Goal: Transaction & Acquisition: Purchase product/service

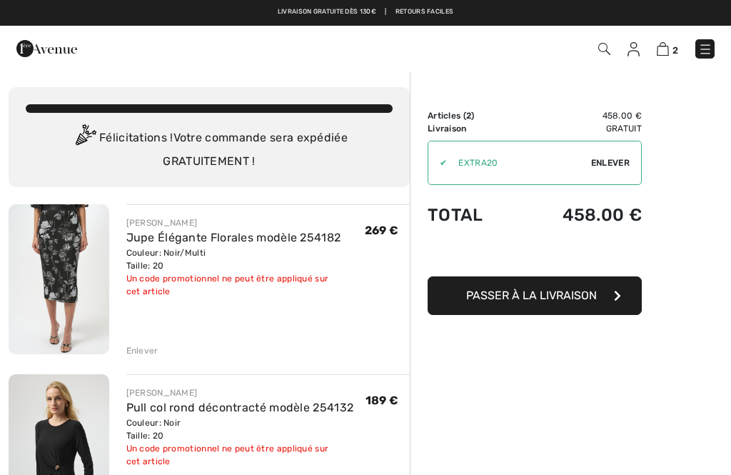
checkbox input "true"
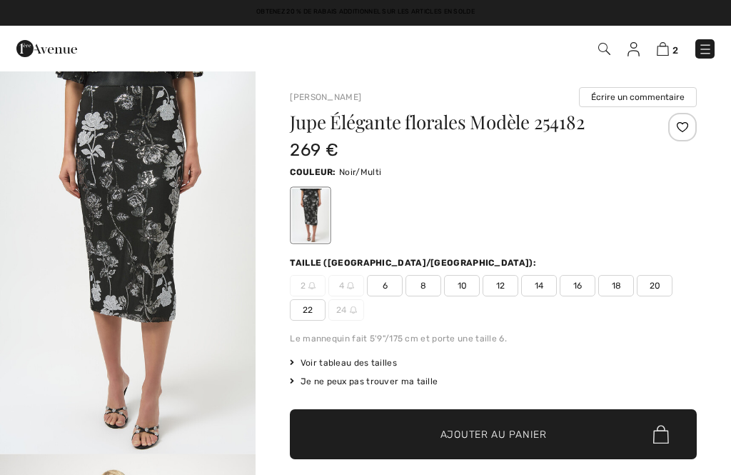
checkbox input "true"
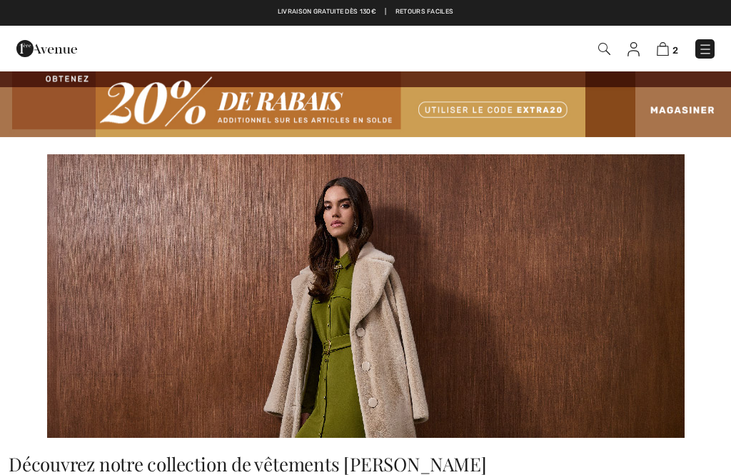
checkbox input "true"
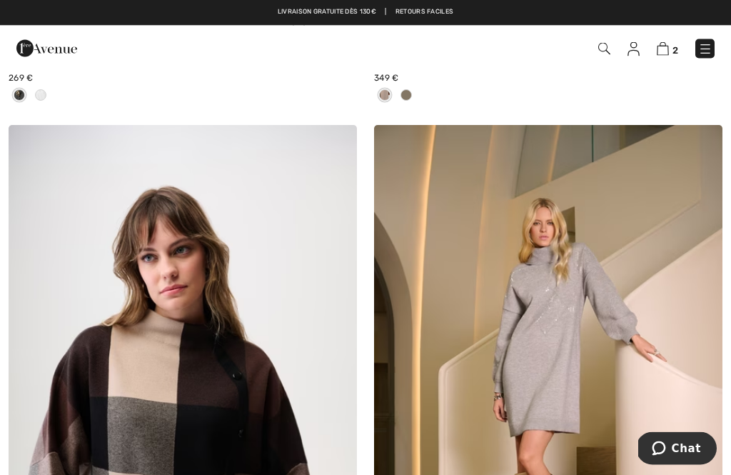
scroll to position [10189, 0]
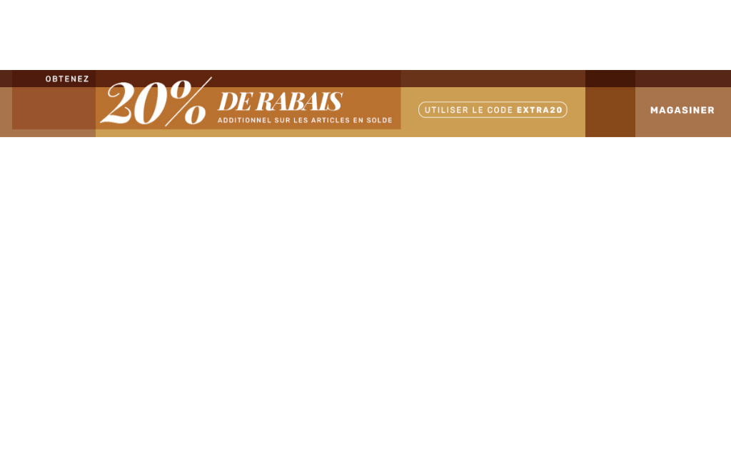
checkbox input "true"
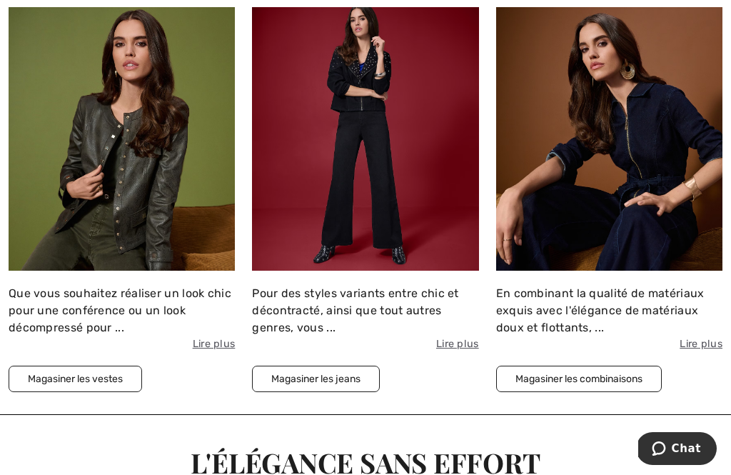
scroll to position [2413, 0]
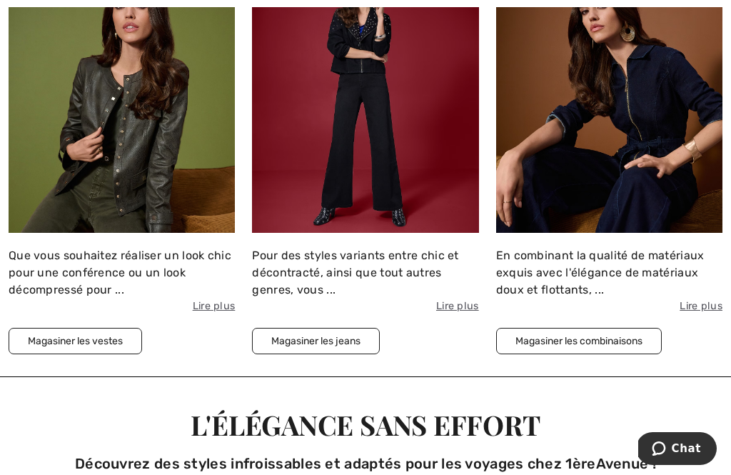
click at [321, 343] on button "Magasiner les jeans" at bounding box center [316, 341] width 128 height 26
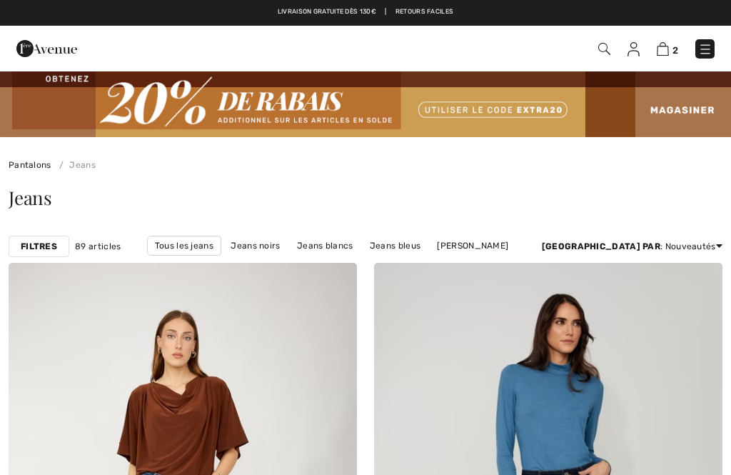
checkbox input "true"
click at [37, 248] on strong "Filtres" at bounding box center [39, 246] width 36 height 13
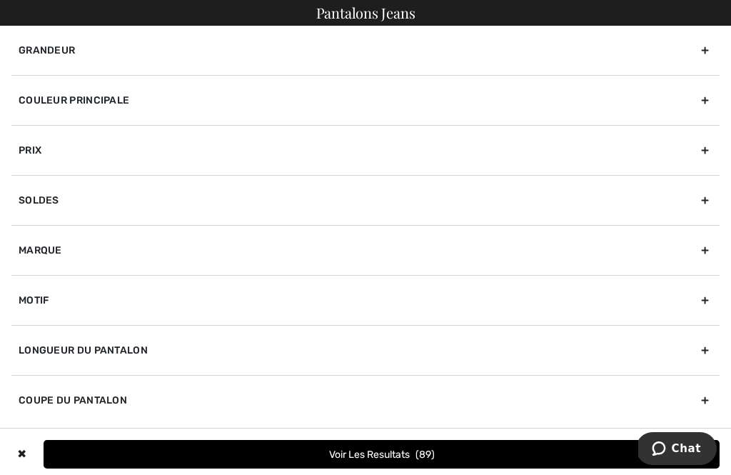
click at [66, 249] on div "Marque" at bounding box center [365, 250] width 708 height 50
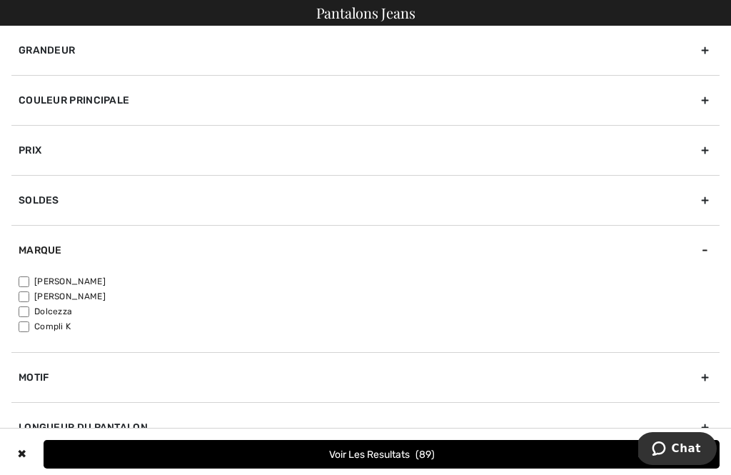
click at [24, 291] on input"] "[PERSON_NAME]" at bounding box center [24, 296] width 11 height 11
checkbox input"] "true"
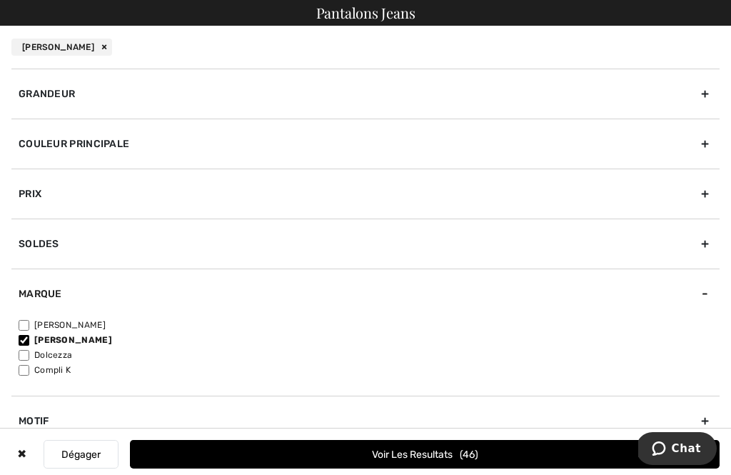
click at [29, 350] on input"] "Dolcezza" at bounding box center [24, 355] width 11 height 11
click at [28, 350] on input"] "Dolcezza" at bounding box center [24, 355] width 11 height 11
checkbox input"] "false"
click at [28, 341] on input"] "[PERSON_NAME]" at bounding box center [24, 340] width 11 height 11
checkbox input"] "false"
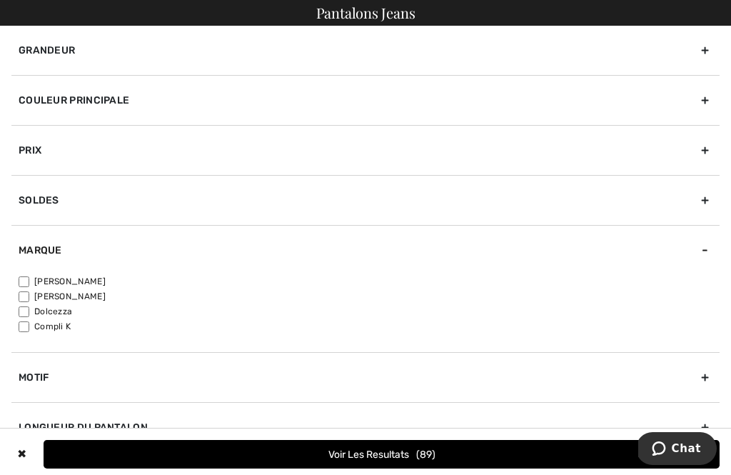
click at [26, 286] on input"] "[PERSON_NAME]" at bounding box center [24, 281] width 11 height 11
checkbox input"] "true"
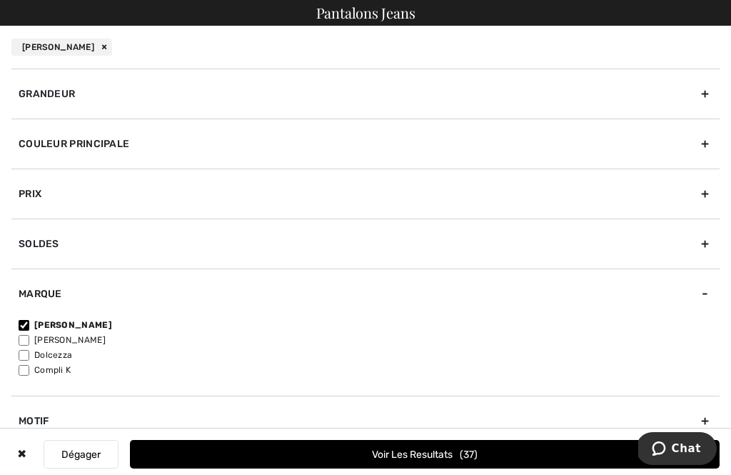
click at [78, 96] on div "Grandeur" at bounding box center [365, 94] width 708 height 50
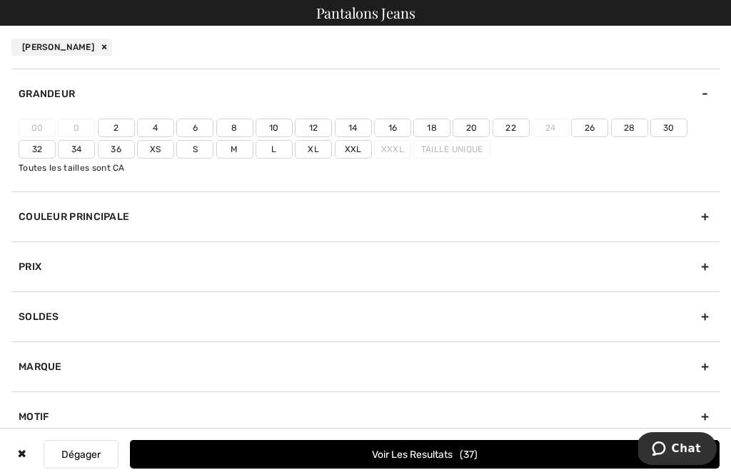
click at [473, 123] on label "20" at bounding box center [471, 128] width 37 height 19
click at [0, 0] on input"] "20" at bounding box center [0, 0] width 0 height 0
click at [406, 449] on button "Voir les resultats 24" at bounding box center [425, 454] width 590 height 29
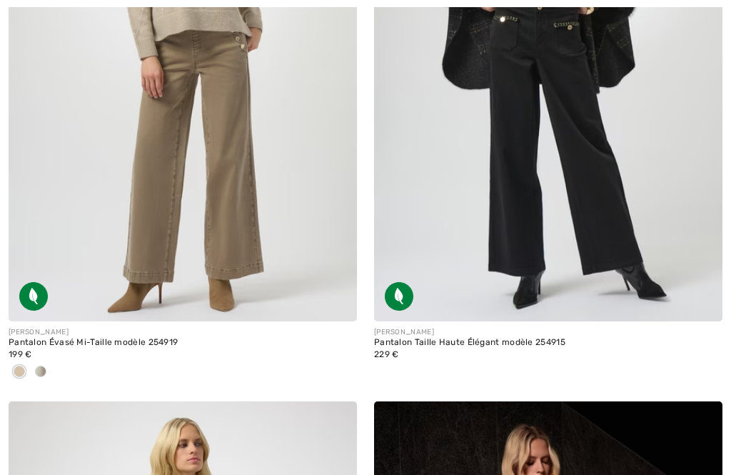
checkbox input "true"
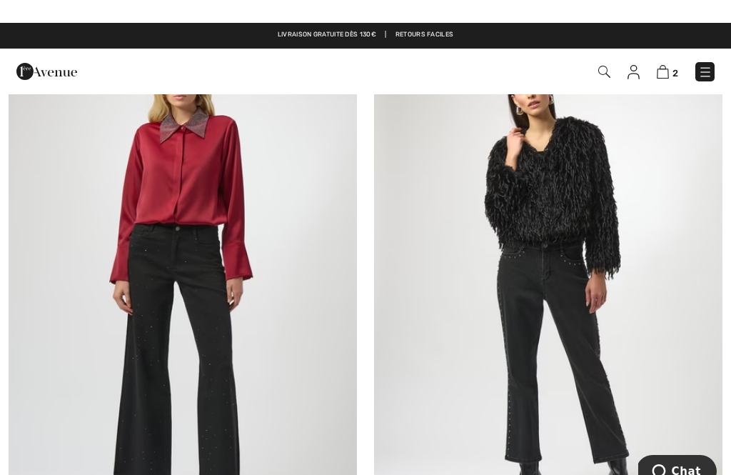
scroll to position [1432, 0]
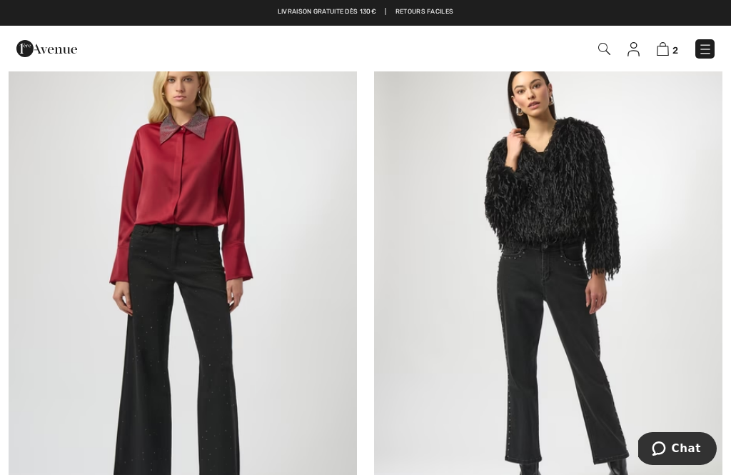
click at [178, 329] on img at bounding box center [183, 287] width 348 height 523
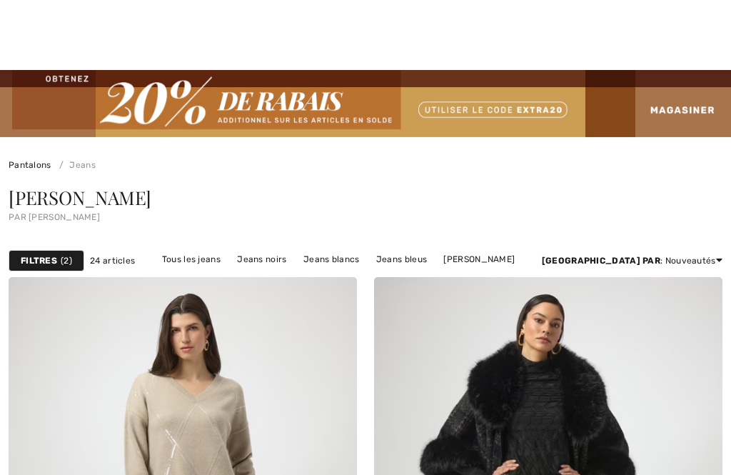
checkbox input "true"
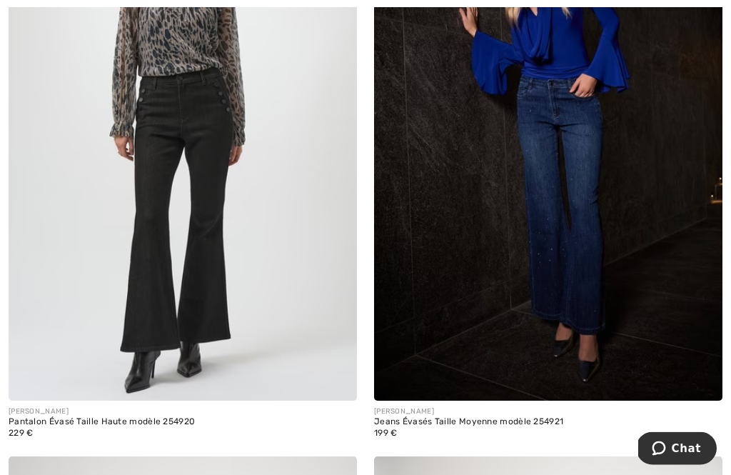
scroll to position [1002, 0]
click at [674, 406] on div "[PERSON_NAME]" at bounding box center [548, 411] width 348 height 11
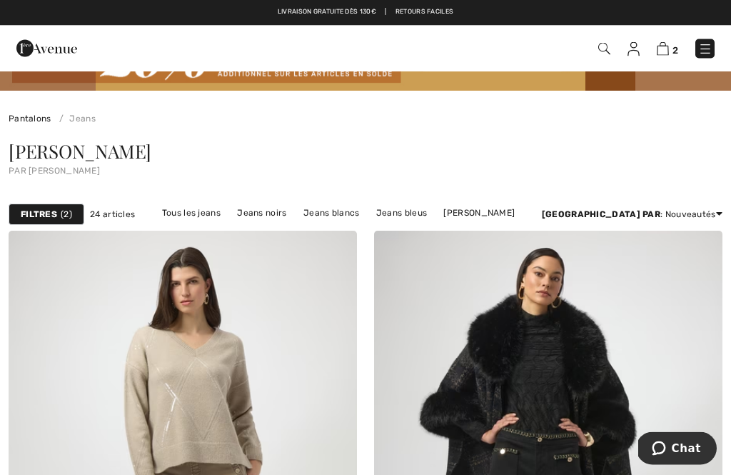
scroll to position [0, 0]
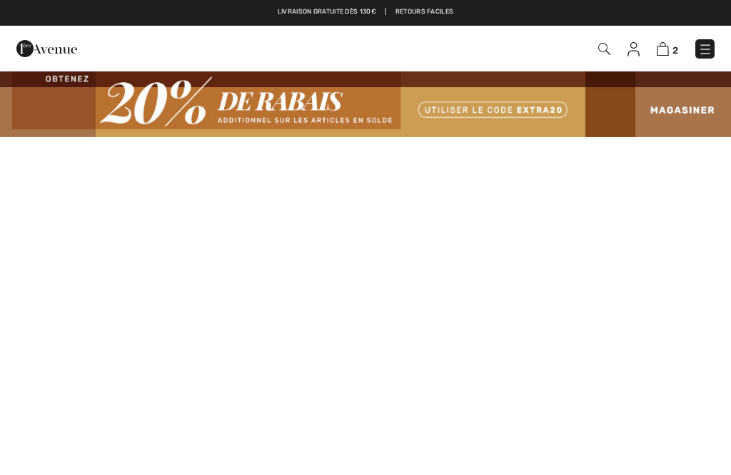
checkbox input "true"
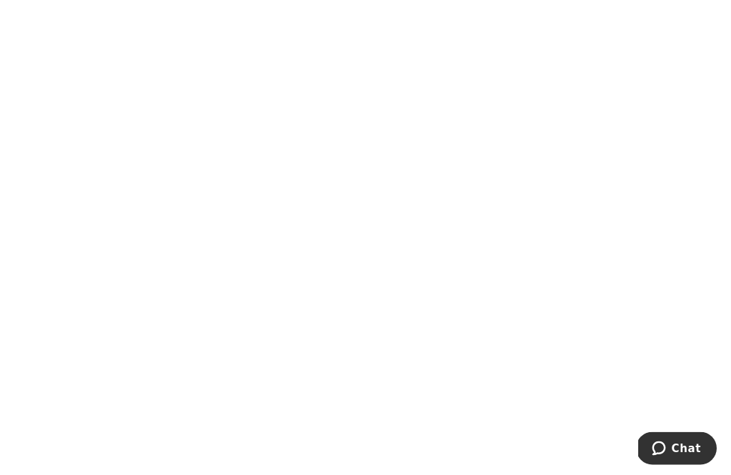
scroll to position [811, 0]
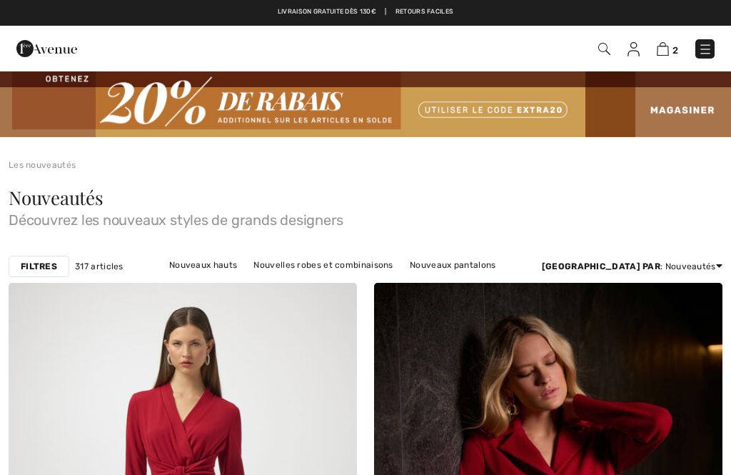
click at [45, 262] on strong "Filtres" at bounding box center [39, 266] width 36 height 13
checkbox input "true"
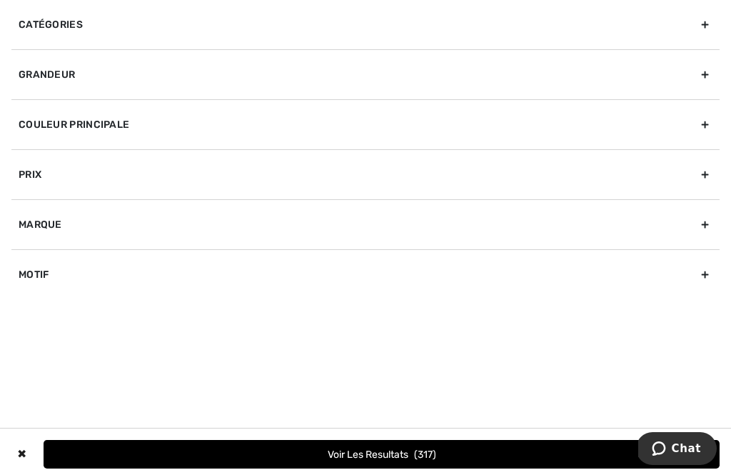
click at [98, 81] on div "Grandeur" at bounding box center [365, 74] width 708 height 50
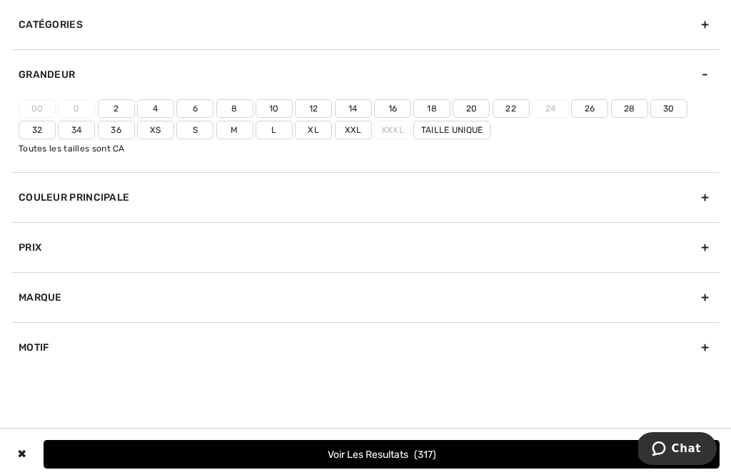
click at [478, 106] on label "20" at bounding box center [471, 108] width 37 height 19
click at [0, 0] on input"] "20" at bounding box center [0, 0] width 0 height 0
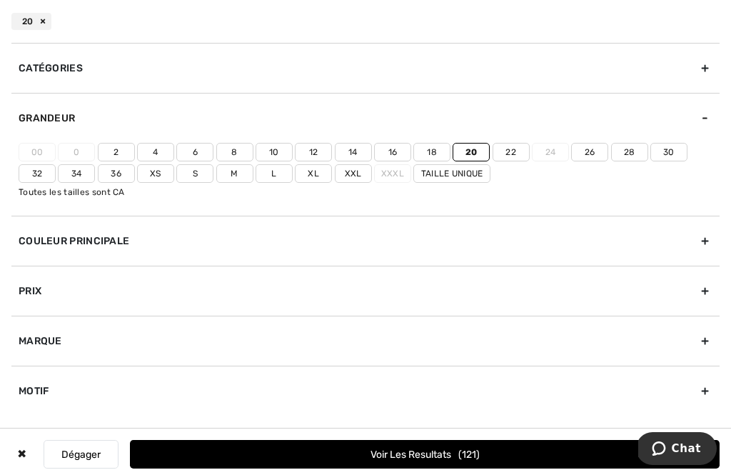
click at [369, 451] on button "Voir les resultats 121" at bounding box center [425, 454] width 590 height 29
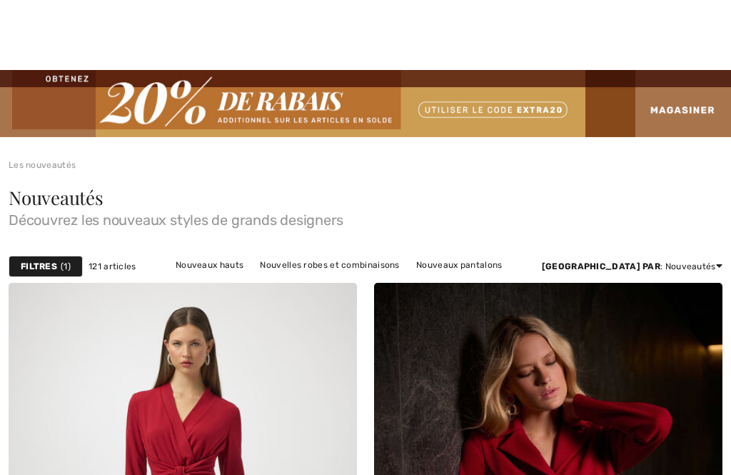
checkbox input "true"
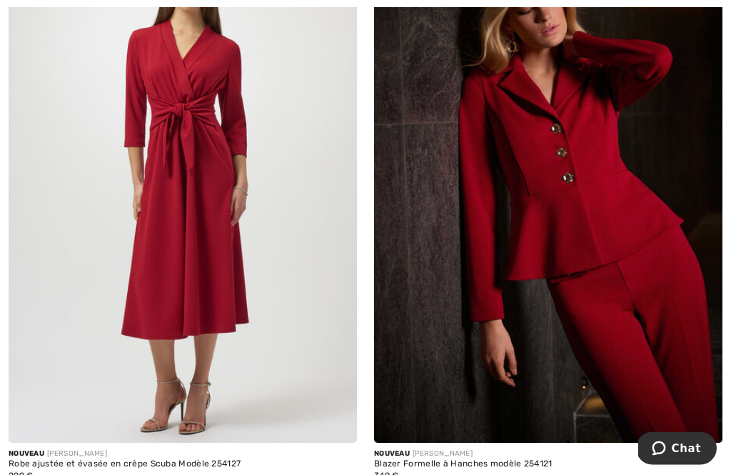
scroll to position [365, 0]
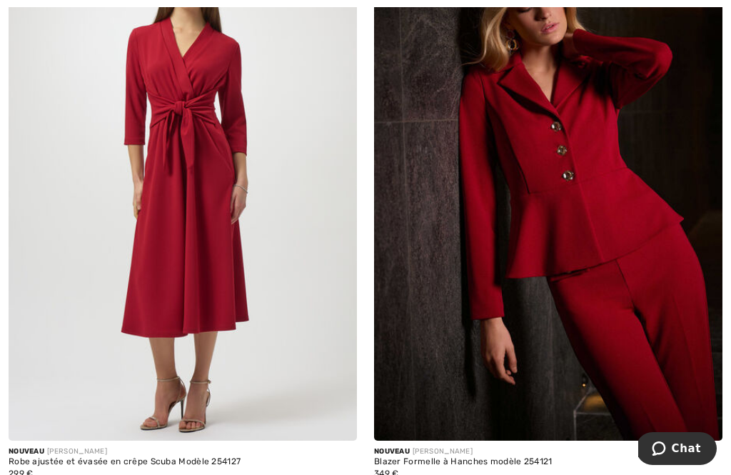
click at [168, 242] on img at bounding box center [183, 179] width 348 height 523
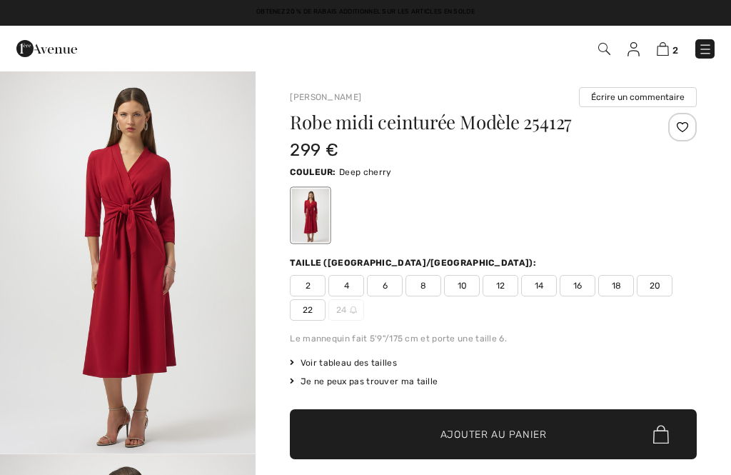
checkbox input "true"
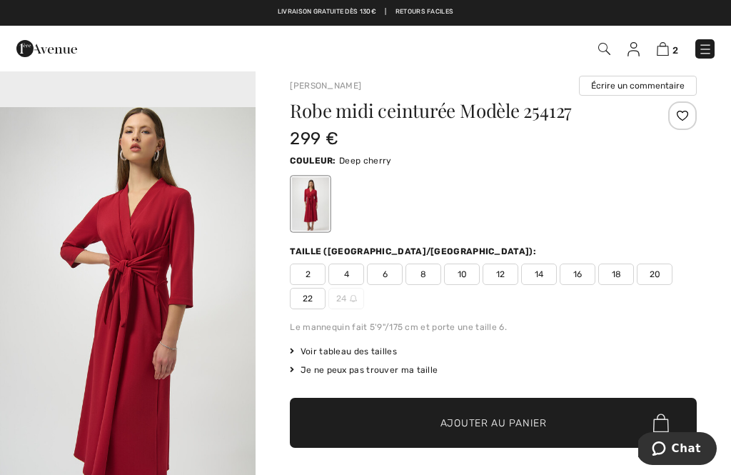
scroll to position [11, 0]
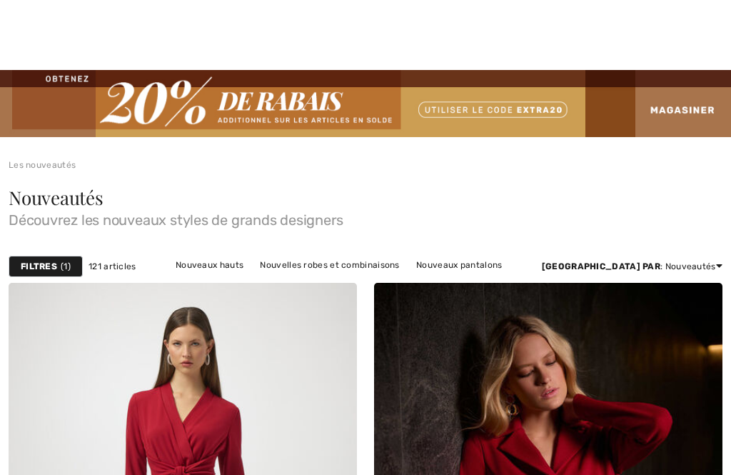
checkbox input "true"
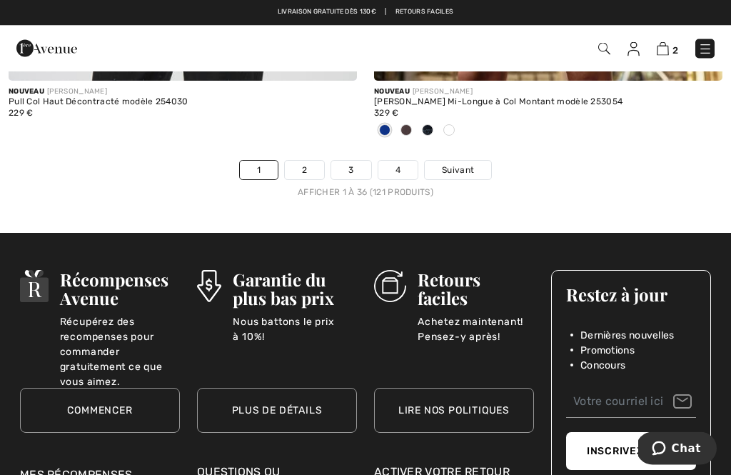
scroll to position [11010, 0]
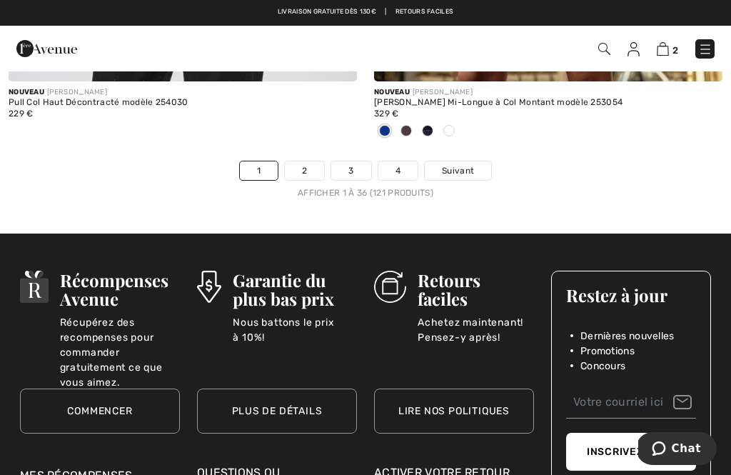
click at [471, 164] on span "Suivant" at bounding box center [458, 170] width 32 height 13
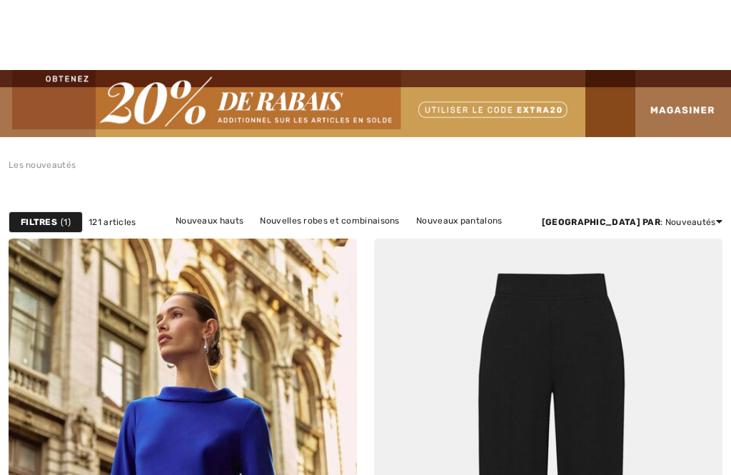
checkbox input "true"
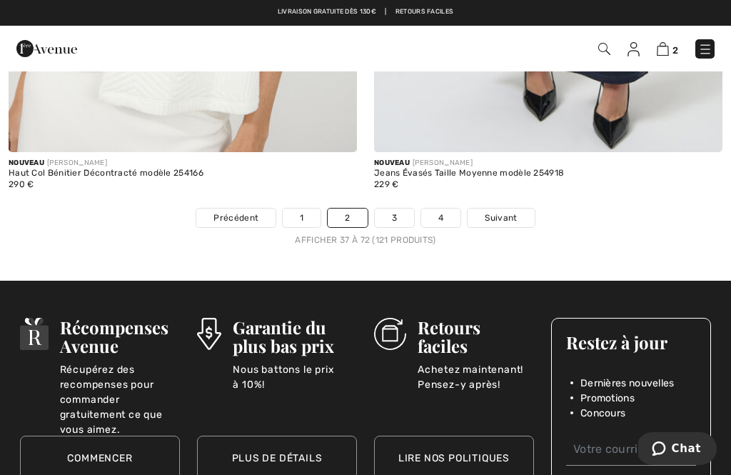
scroll to position [10940, 0]
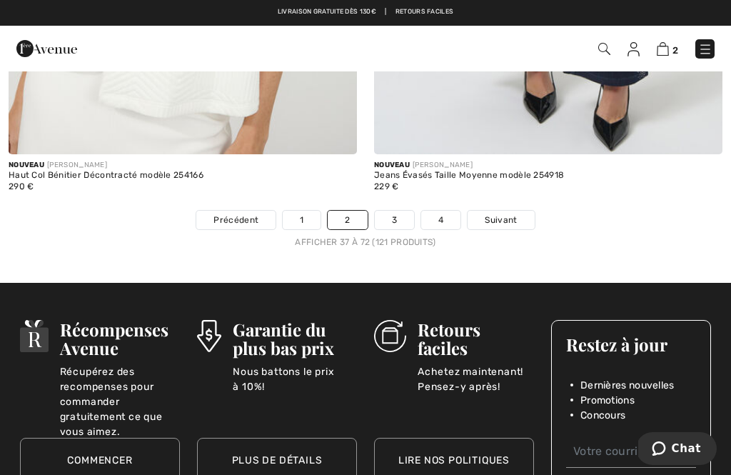
click at [514, 213] on span "Suivant" at bounding box center [501, 219] width 32 height 13
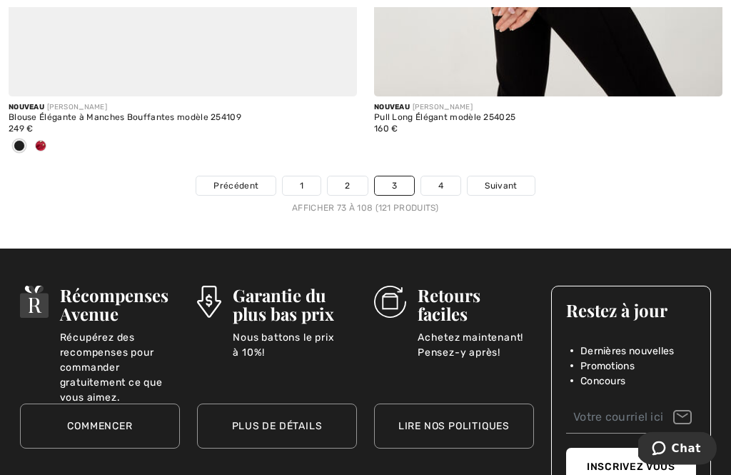
scroll to position [10953, 0]
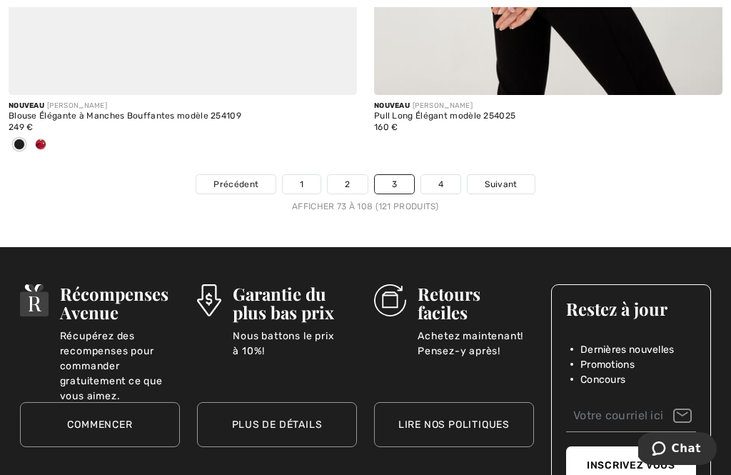
click at [508, 178] on span "Suivant" at bounding box center [501, 184] width 32 height 13
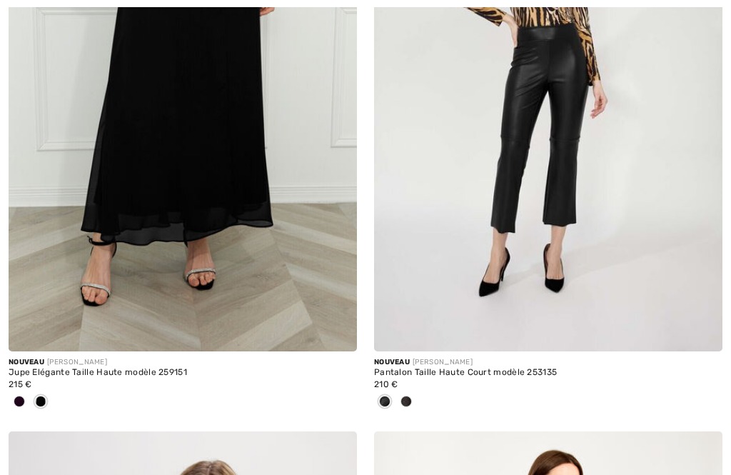
checkbox input "true"
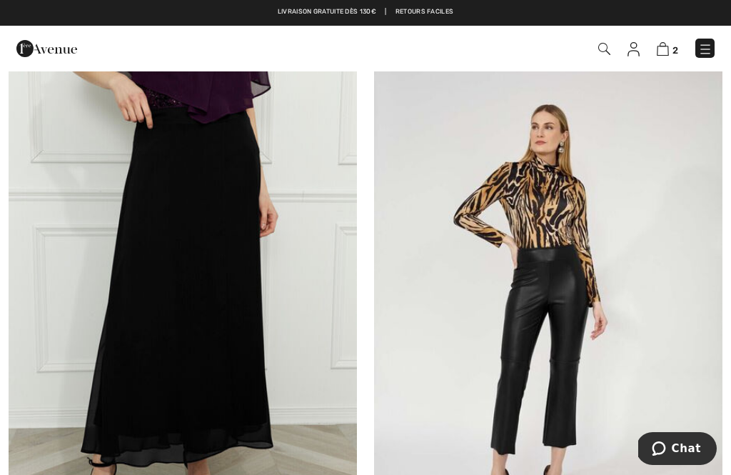
scroll to position [182, 0]
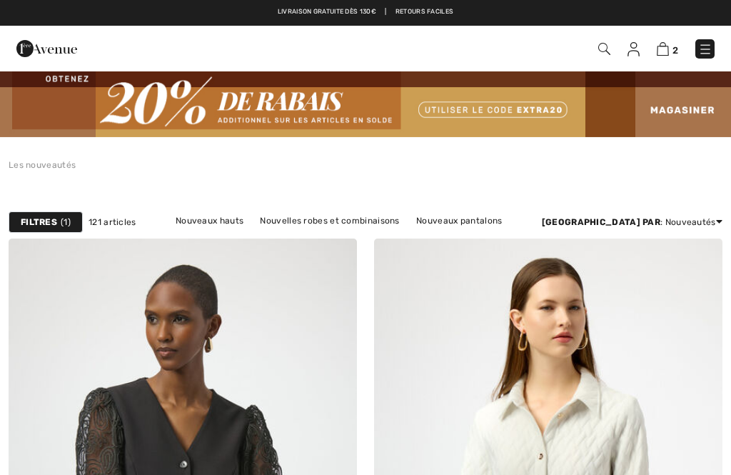
checkbox input "true"
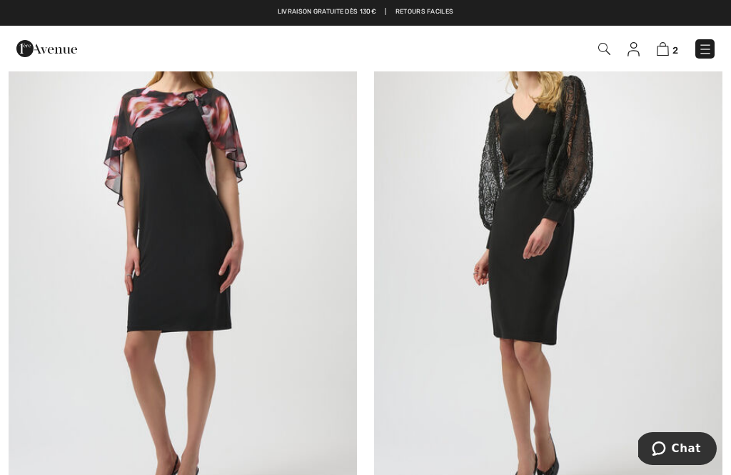
scroll to position [9954, 0]
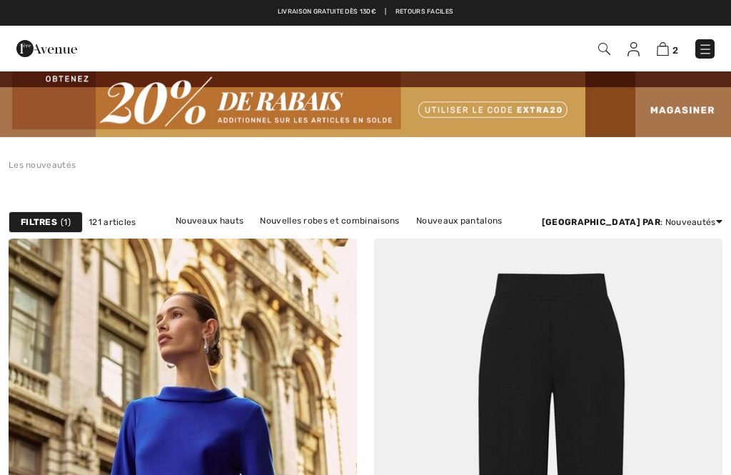
checkbox input "true"
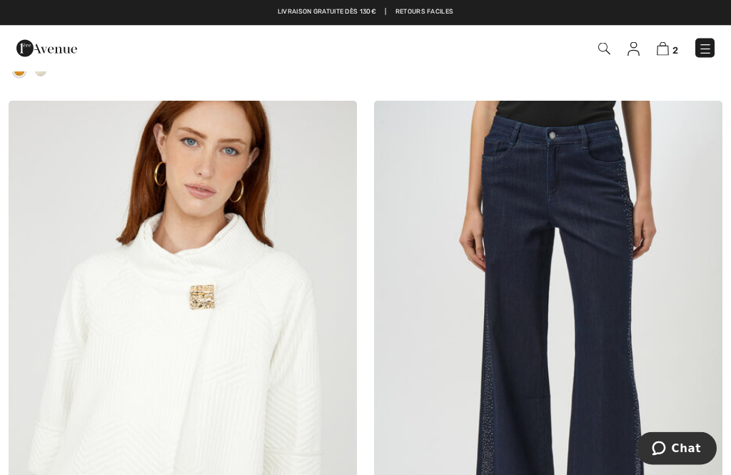
scroll to position [10469, 0]
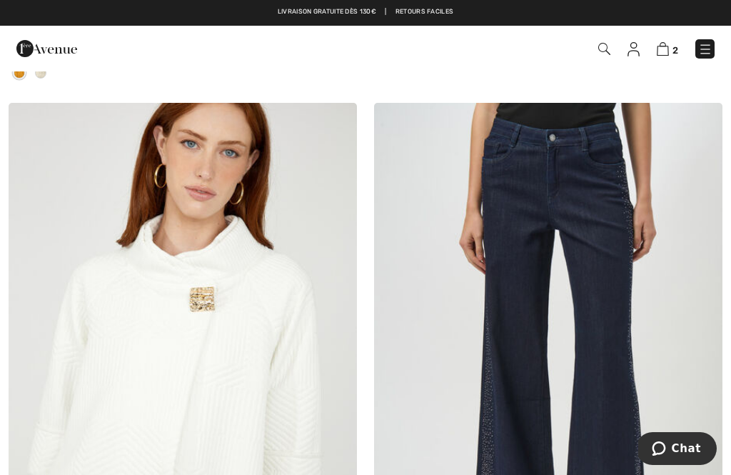
click at [540, 262] on img at bounding box center [548, 364] width 348 height 523
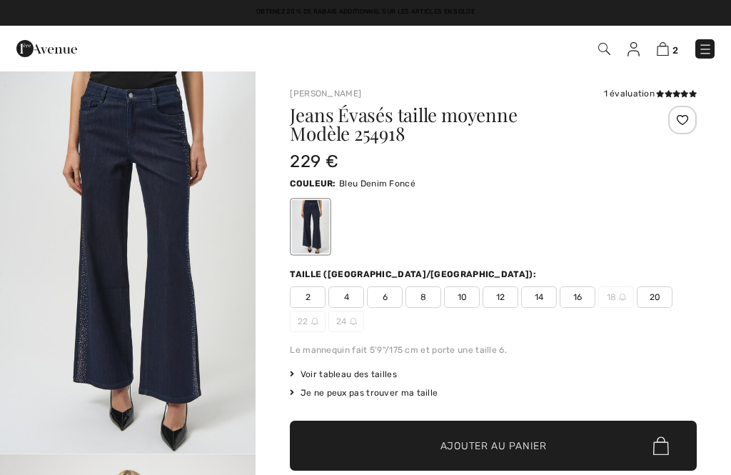
checkbox input "true"
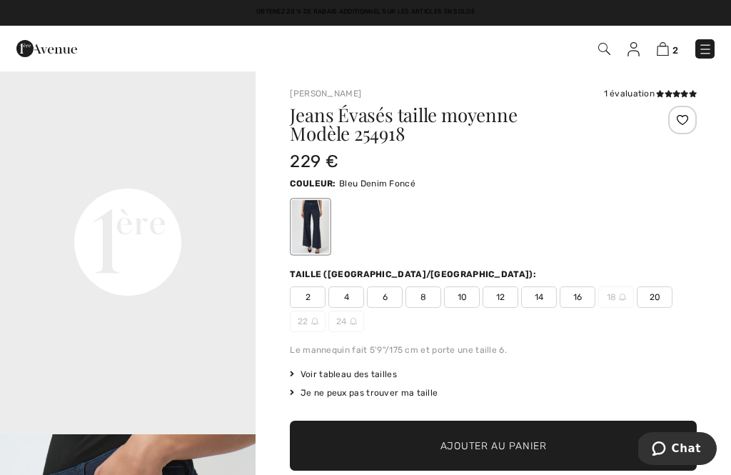
click at [665, 301] on span "20" at bounding box center [655, 296] width 36 height 21
click at [528, 443] on span "Ajouter au panier" at bounding box center [494, 445] width 106 height 15
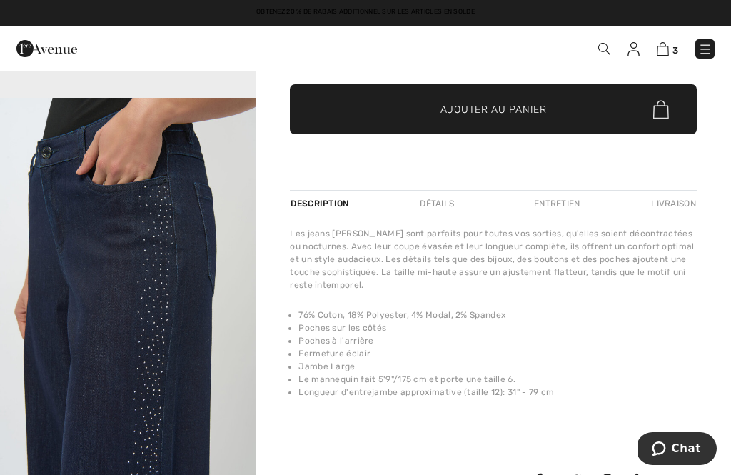
scroll to position [323, 0]
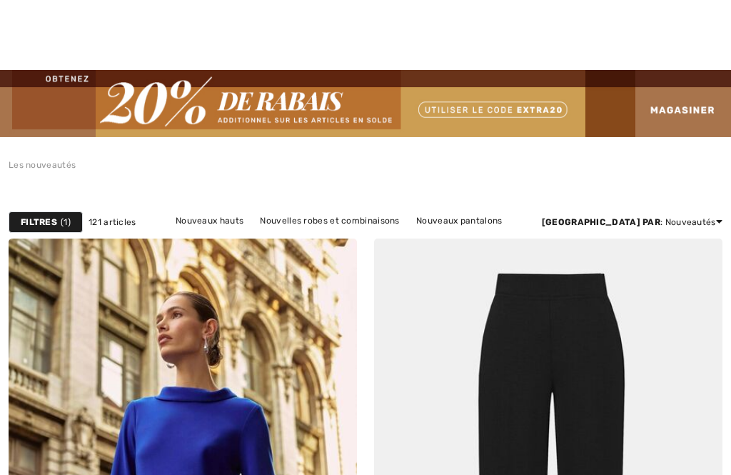
scroll to position [1242, 0]
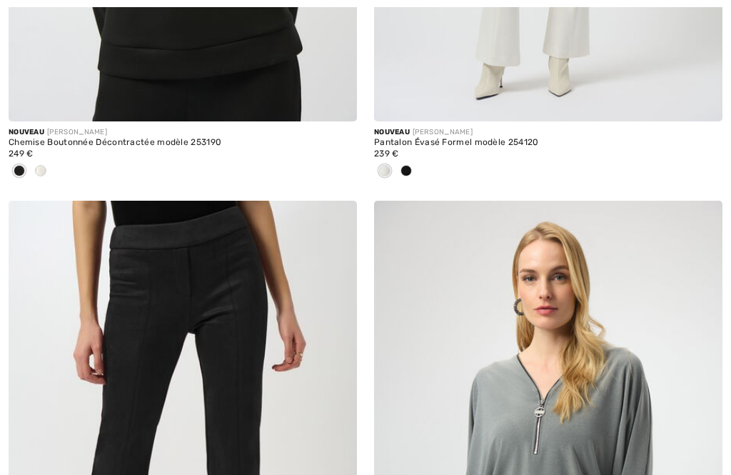
checkbox input "true"
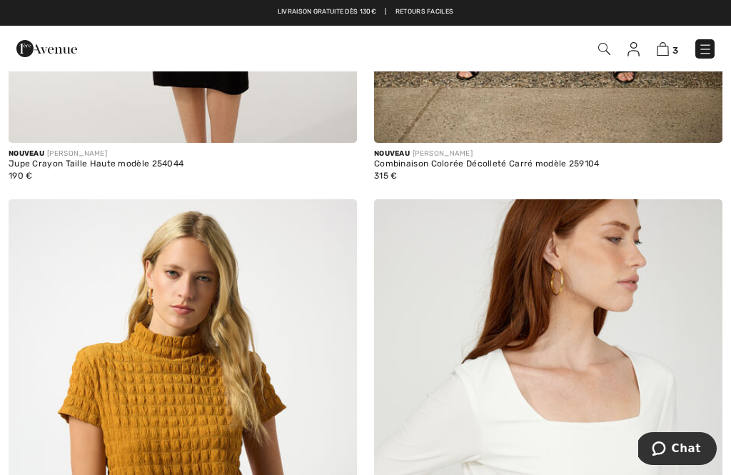
scroll to position [9750, 0]
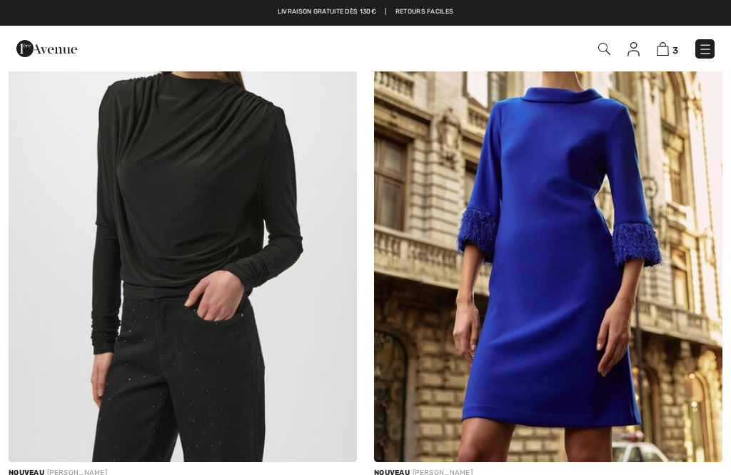
checkbox input "true"
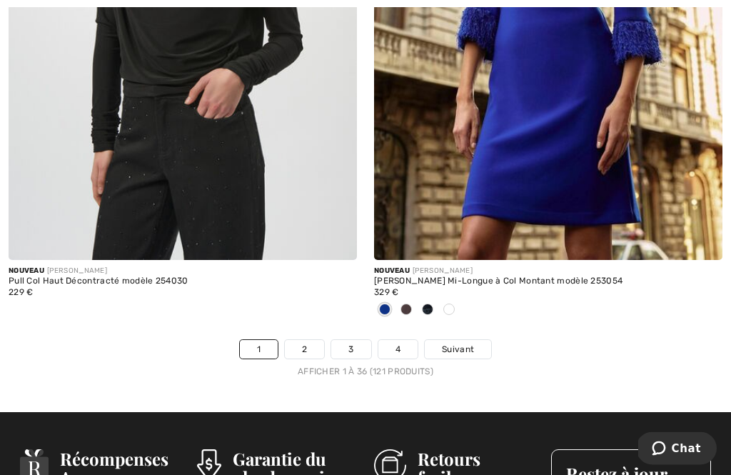
scroll to position [10867, 0]
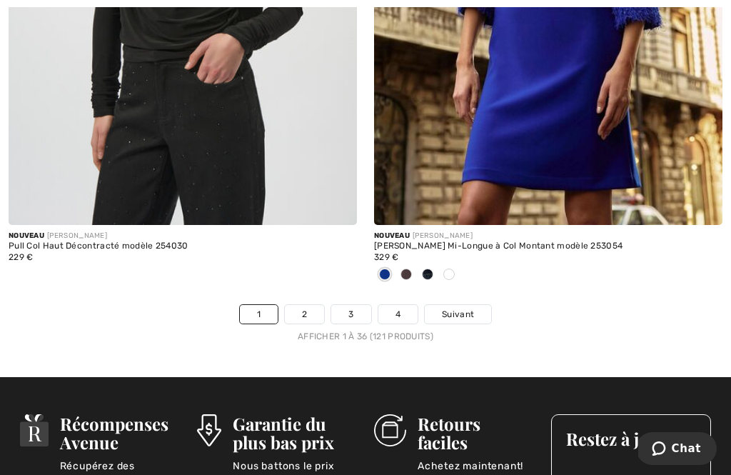
click at [321, 305] on link "2" at bounding box center [304, 314] width 39 height 19
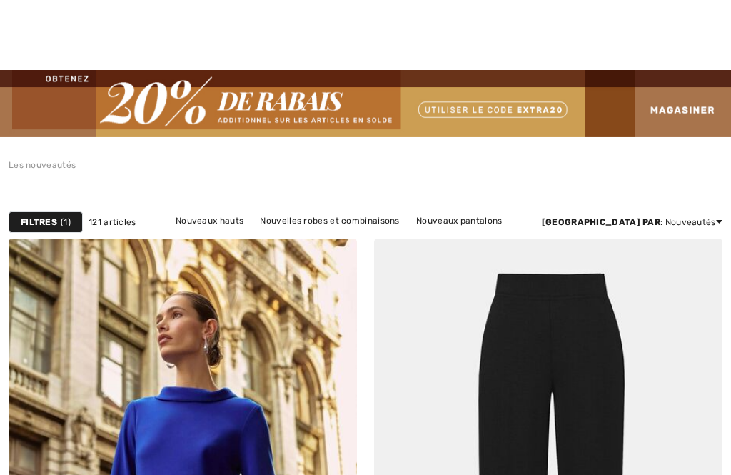
checkbox input "true"
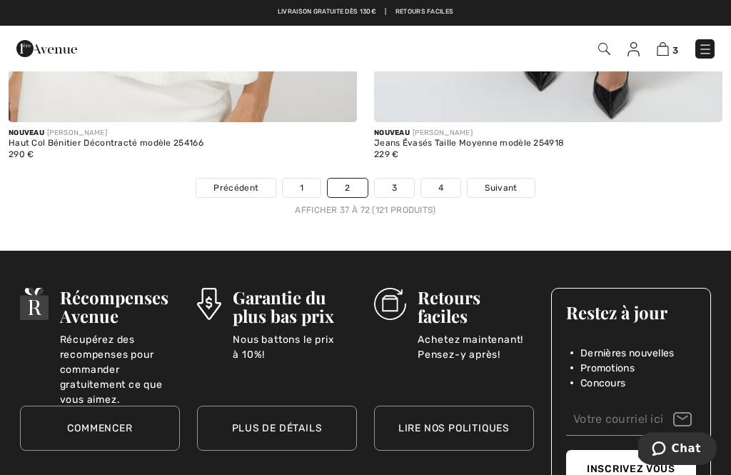
scroll to position [10925, 0]
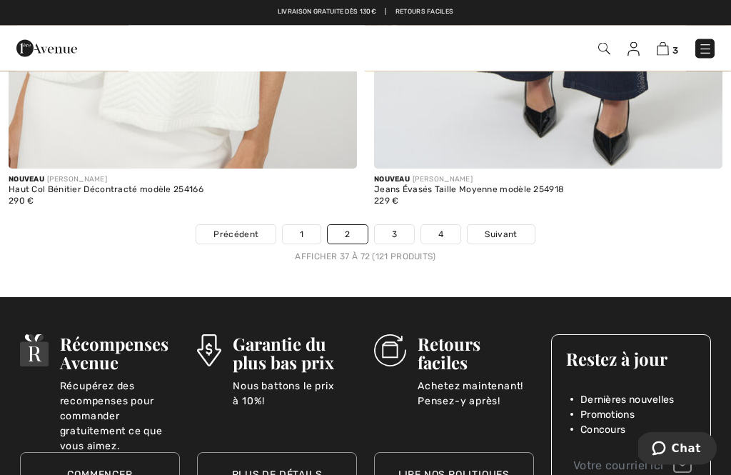
click at [410, 229] on link "3" at bounding box center [394, 235] width 39 height 19
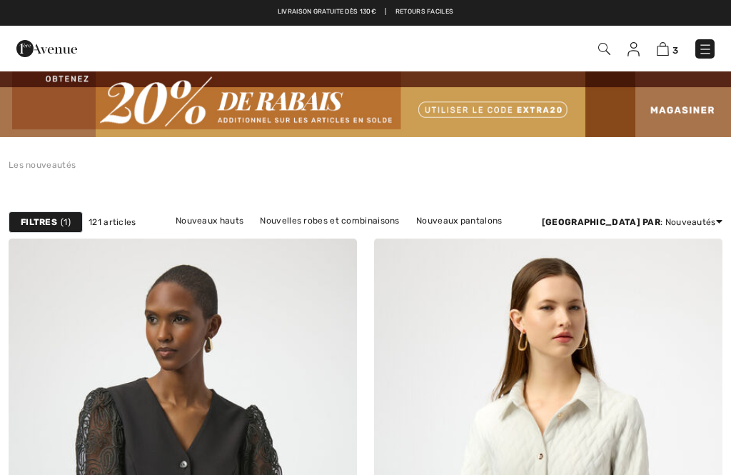
checkbox input "true"
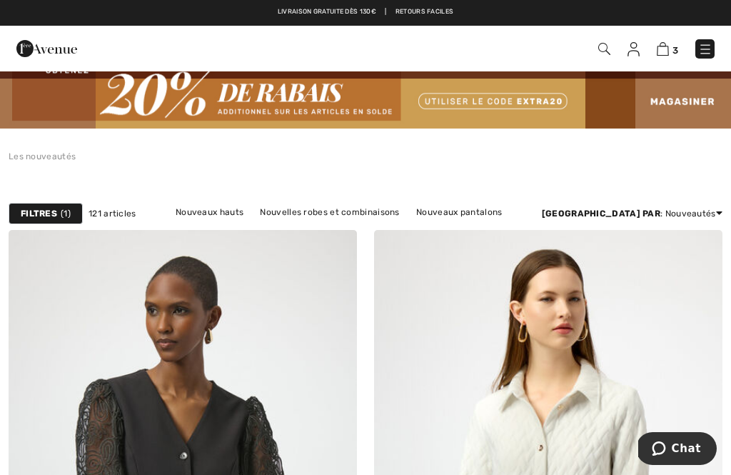
scroll to position [1, 0]
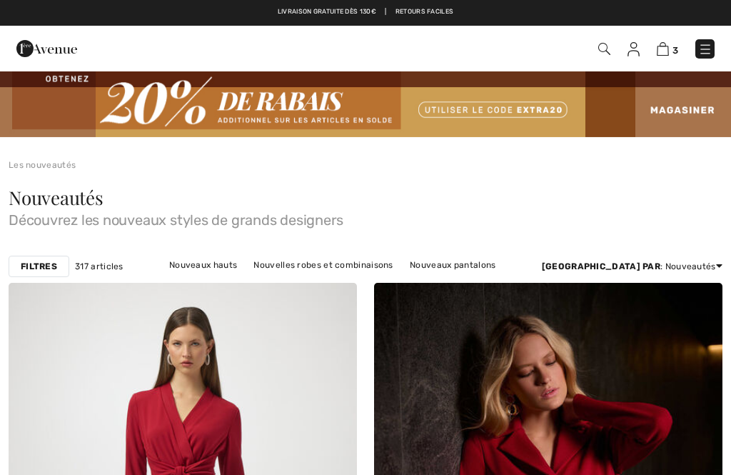
checkbox input "true"
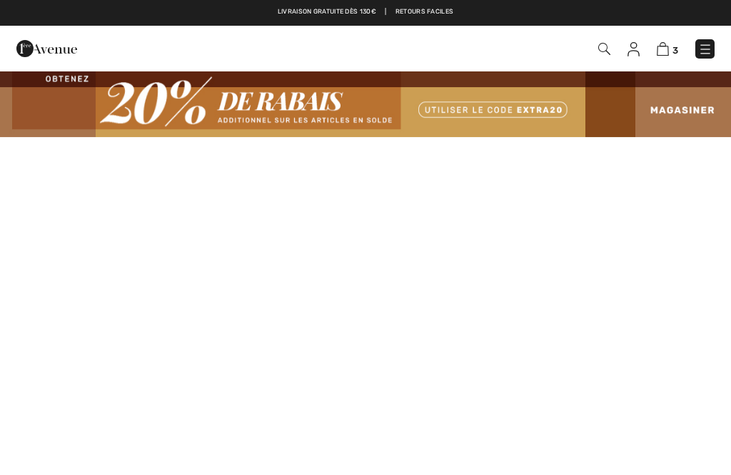
checkbox input "true"
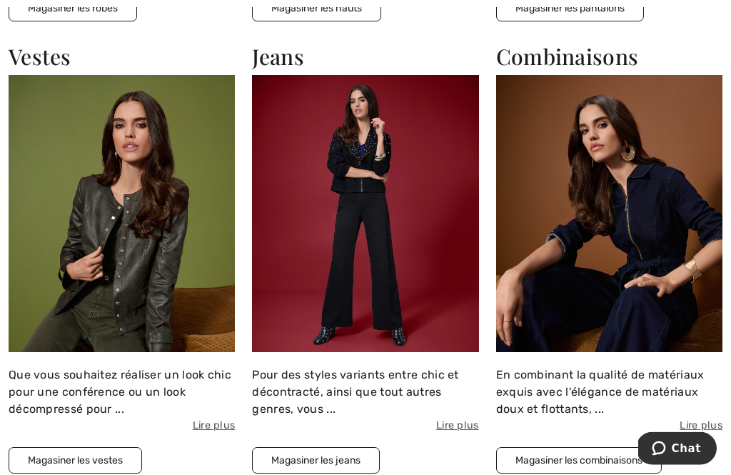
scroll to position [2296, 0]
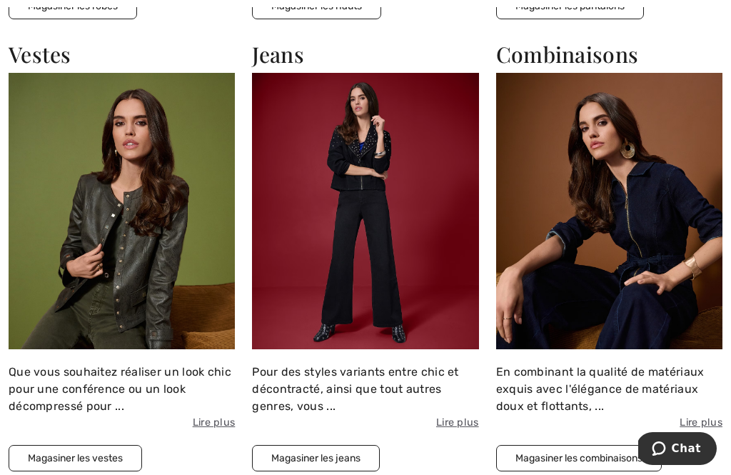
click at [346, 451] on button "Magasiner les jeans" at bounding box center [316, 458] width 128 height 26
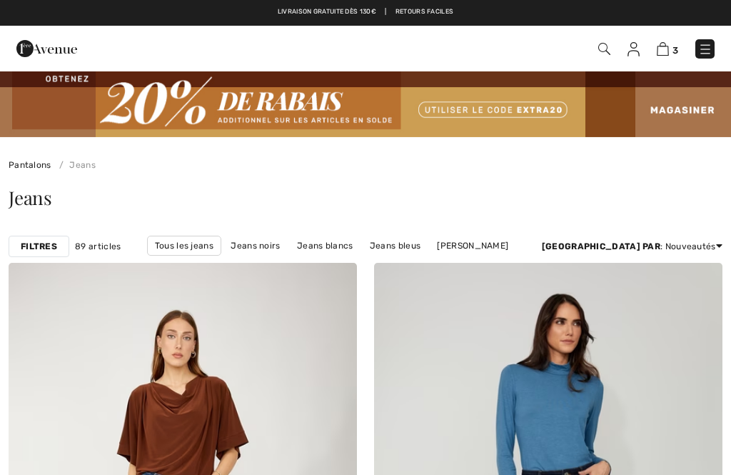
checkbox input "true"
click at [511, 241] on link "[PERSON_NAME]" at bounding box center [473, 245] width 86 height 19
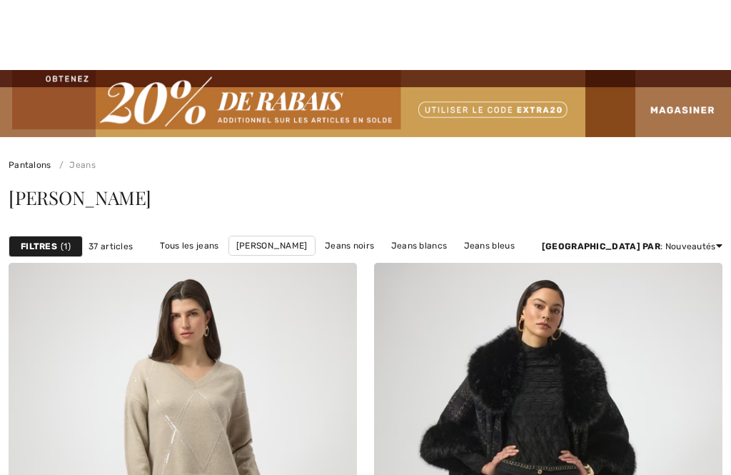
checkbox input "true"
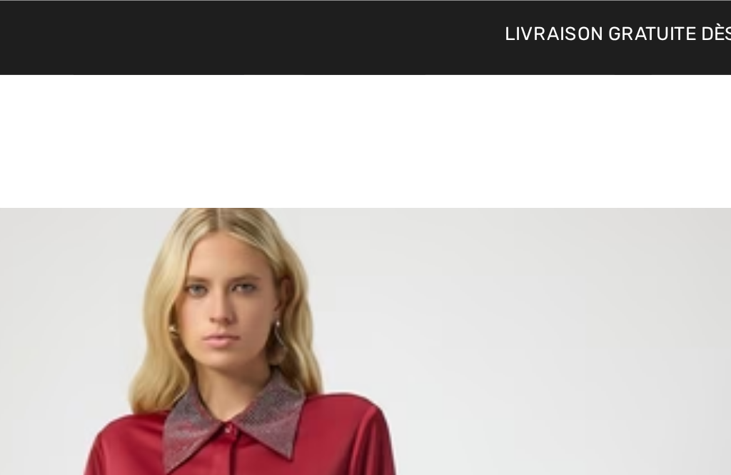
scroll to position [1388, 0]
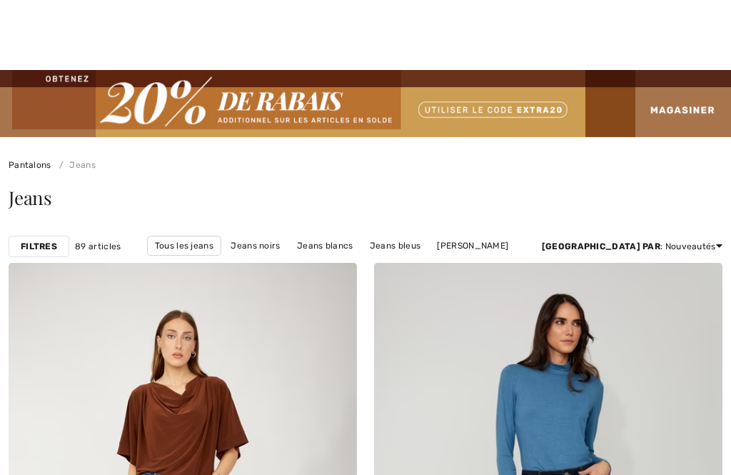
checkbox input "true"
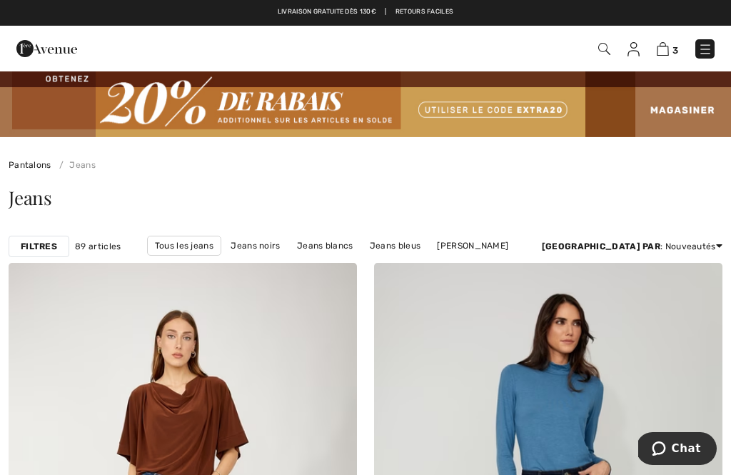
click at [502, 244] on link "[PERSON_NAME]" at bounding box center [473, 245] width 86 height 19
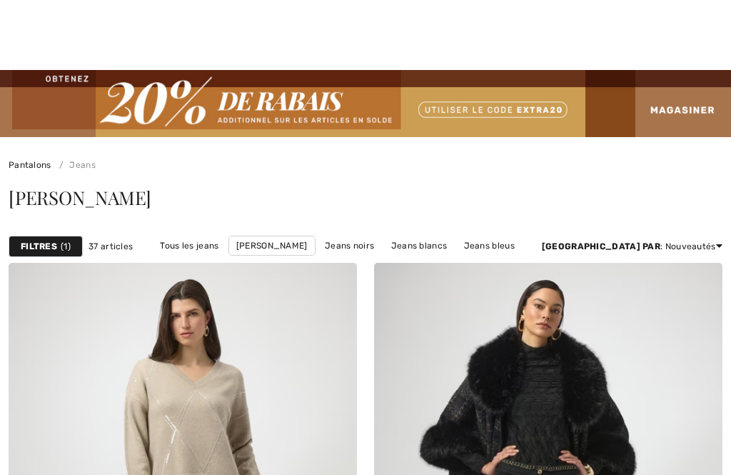
checkbox input "true"
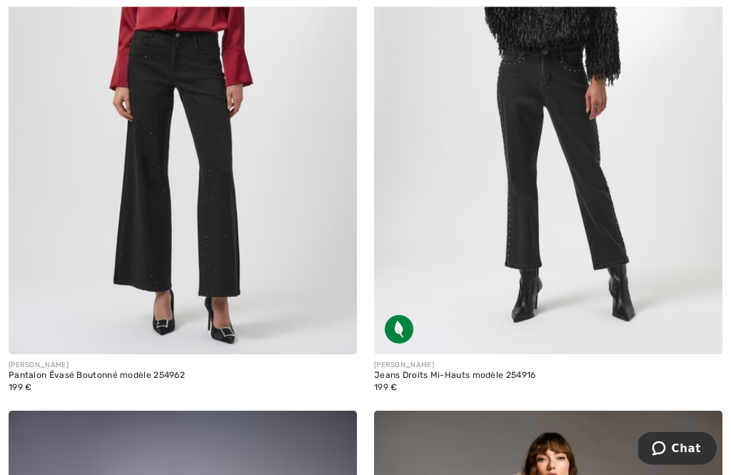
scroll to position [1613, 0]
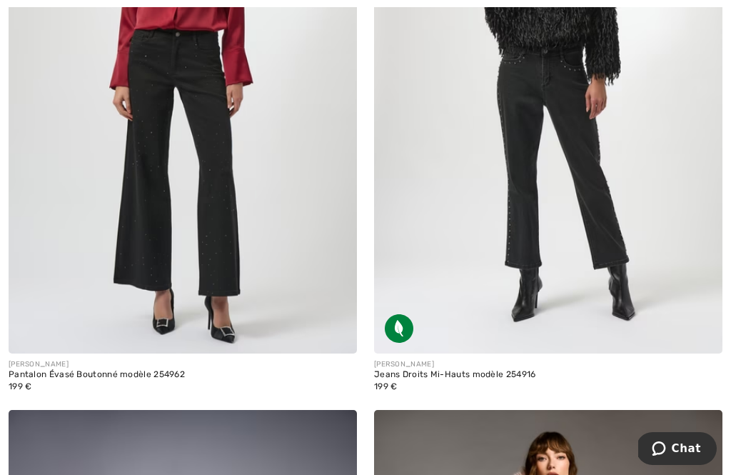
click at [218, 209] on img at bounding box center [183, 92] width 348 height 523
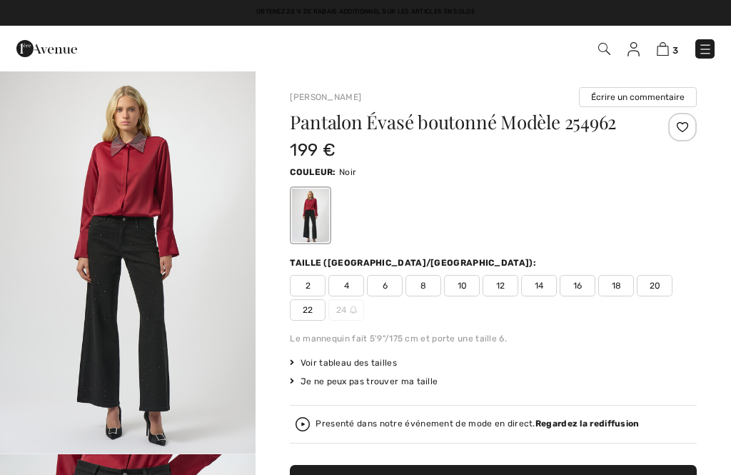
checkbox input "true"
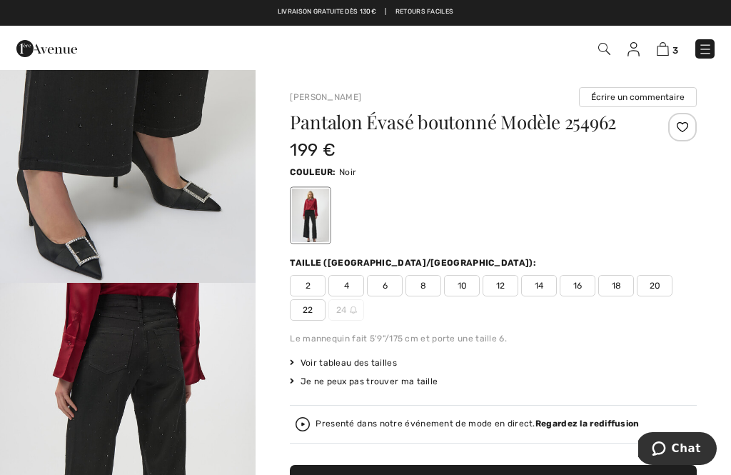
scroll to position [1399, 0]
click at [657, 283] on span "20" at bounding box center [655, 285] width 36 height 21
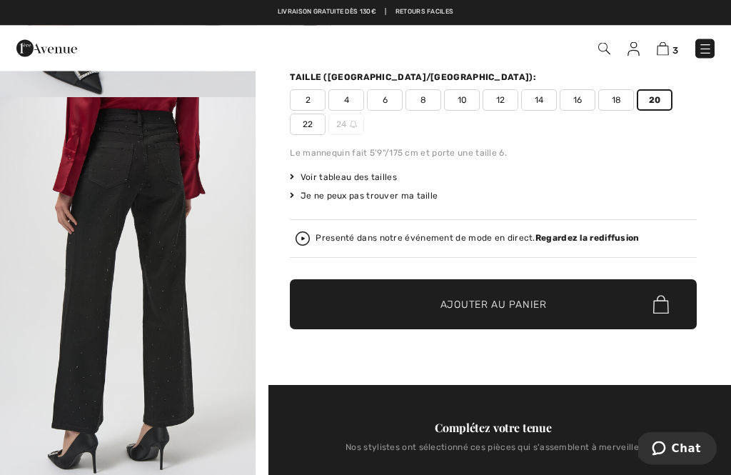
scroll to position [219, 0]
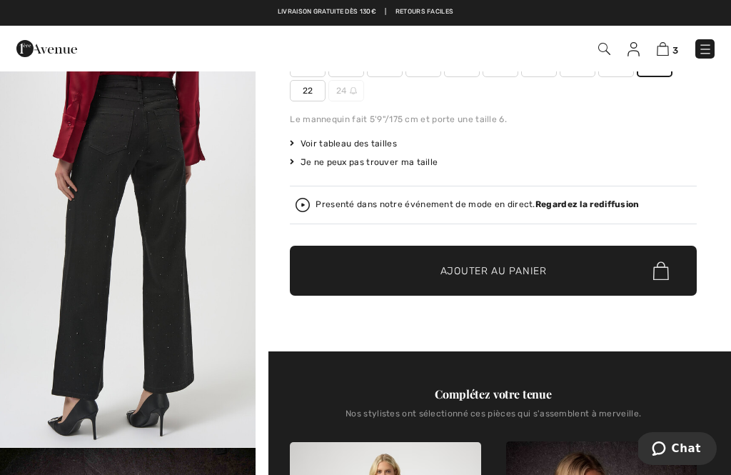
click at [511, 267] on span "Ajouter au panier" at bounding box center [494, 270] width 106 height 15
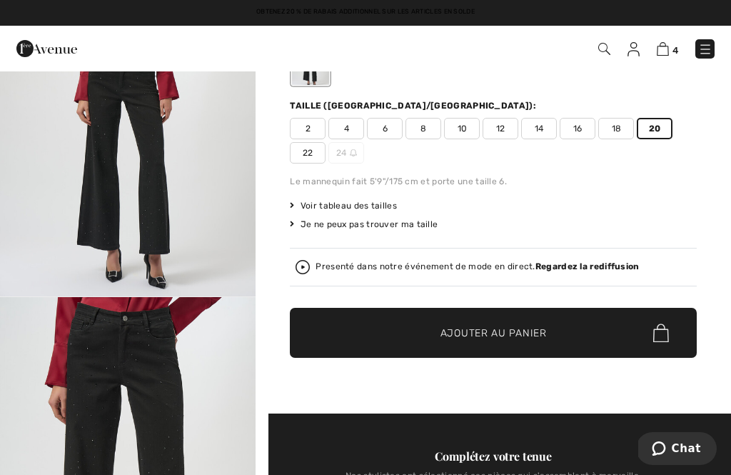
scroll to position [0, 0]
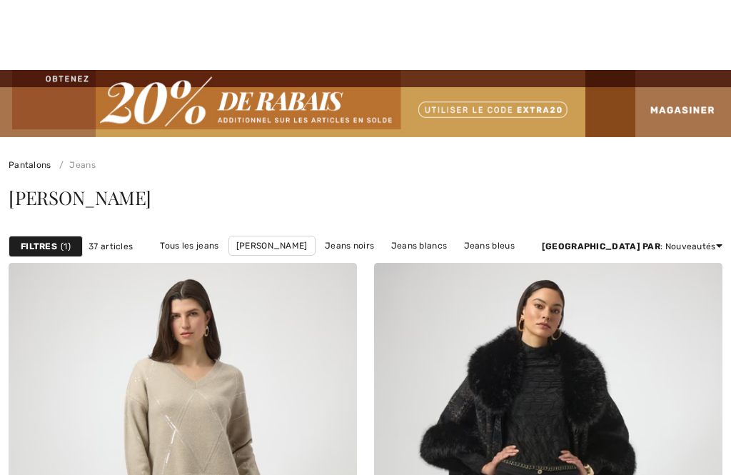
checkbox input "true"
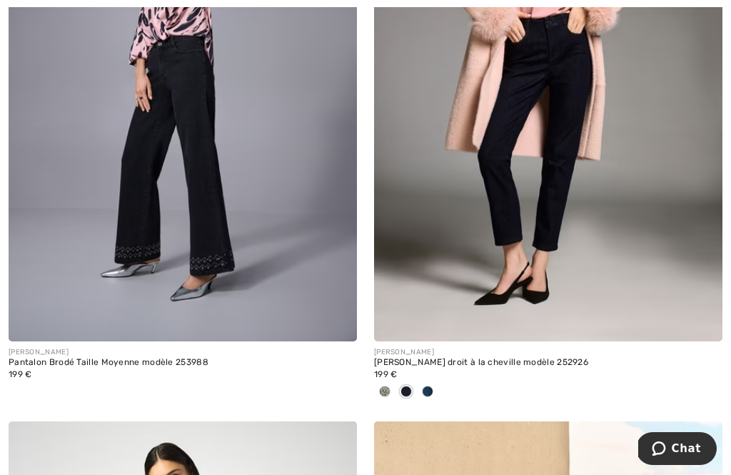
scroll to position [2214, 0]
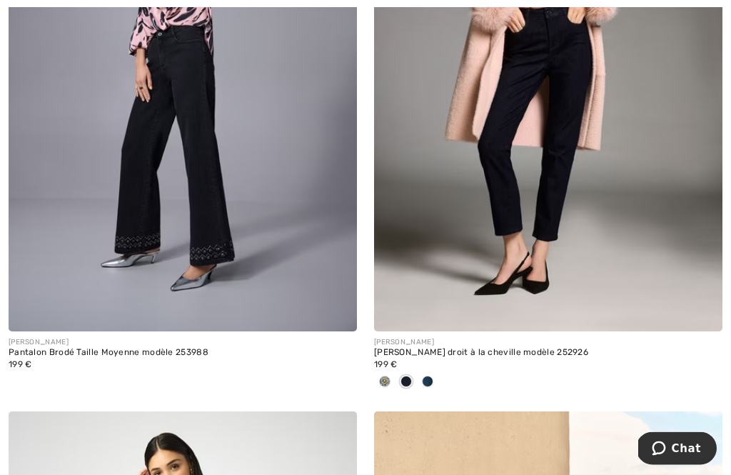
click at [208, 233] on img at bounding box center [183, 70] width 348 height 523
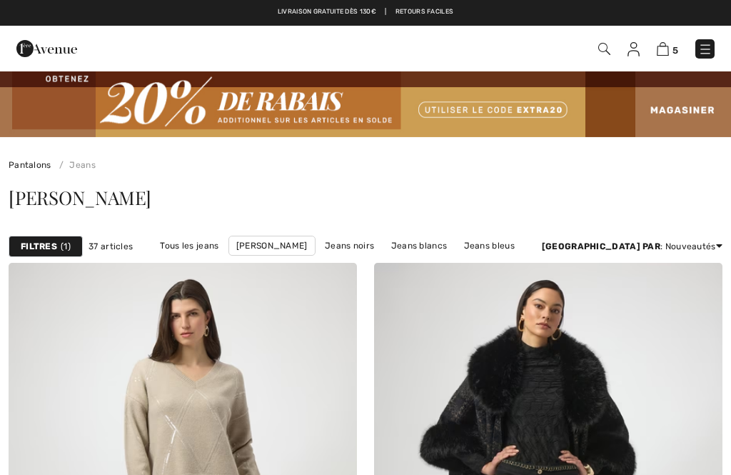
checkbox input "true"
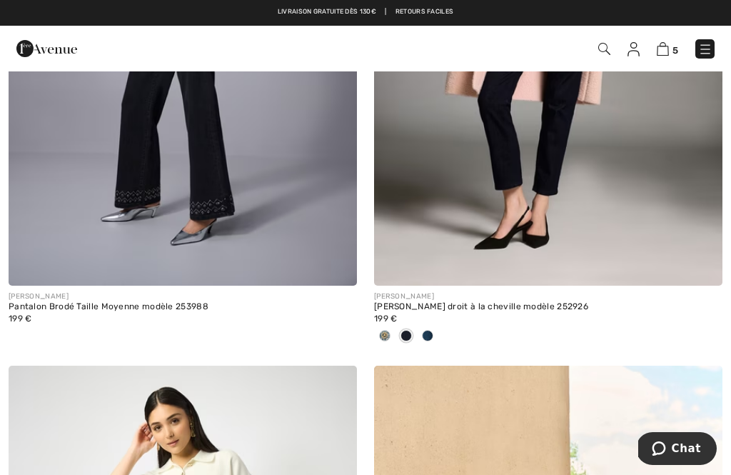
scroll to position [2260, 0]
click at [667, 44] on img at bounding box center [663, 49] width 12 height 14
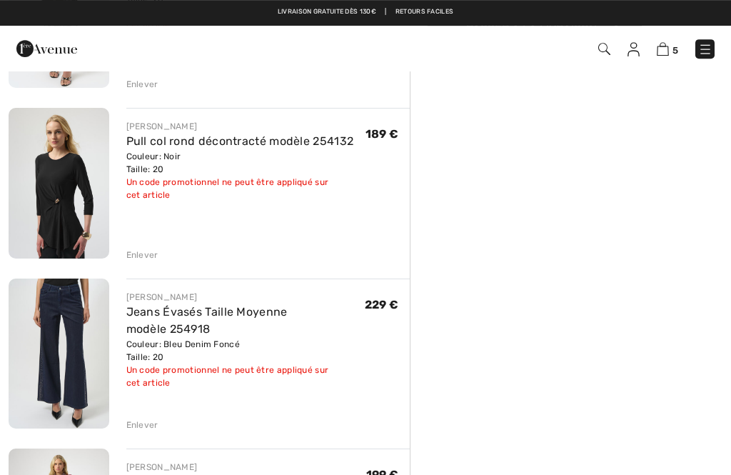
scroll to position [256, 0]
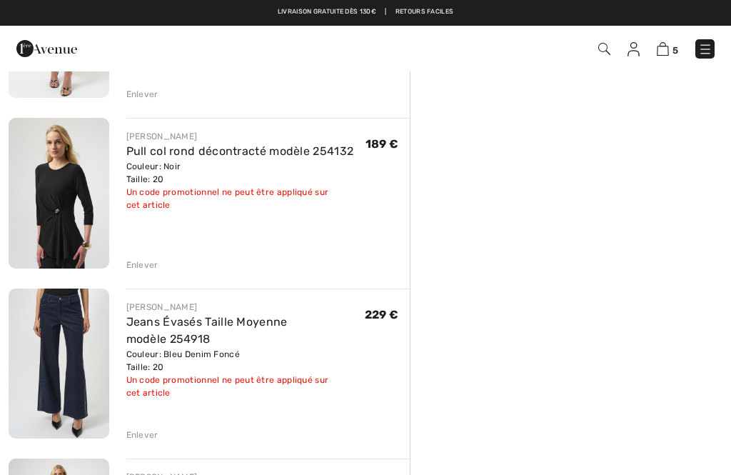
click at [151, 436] on div "Enlever" at bounding box center [142, 434] width 32 height 13
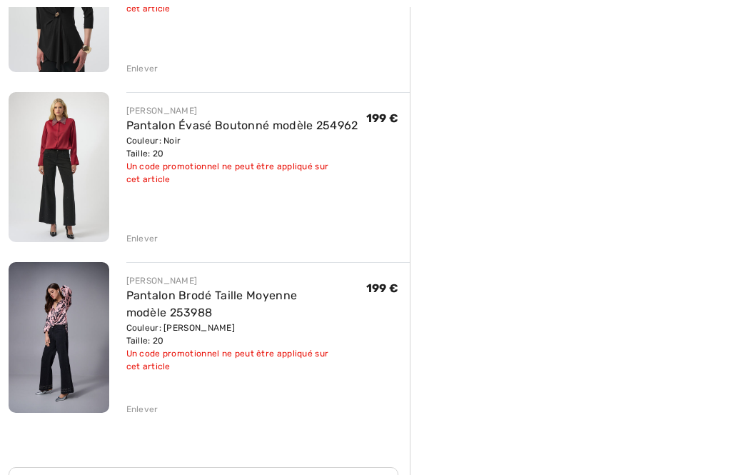
scroll to position [453, 0]
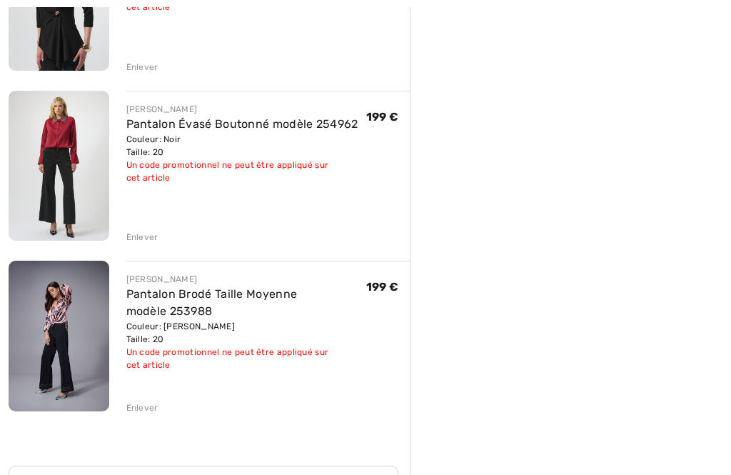
click at [148, 244] on div "JOSEPH RIBKOFF Jupe Élégante Florales modèle 254182 Couleur: Noir/Multi Taille:…" at bounding box center [209, 304] width 401 height 1107
click at [156, 235] on div "Enlever" at bounding box center [142, 237] width 32 height 13
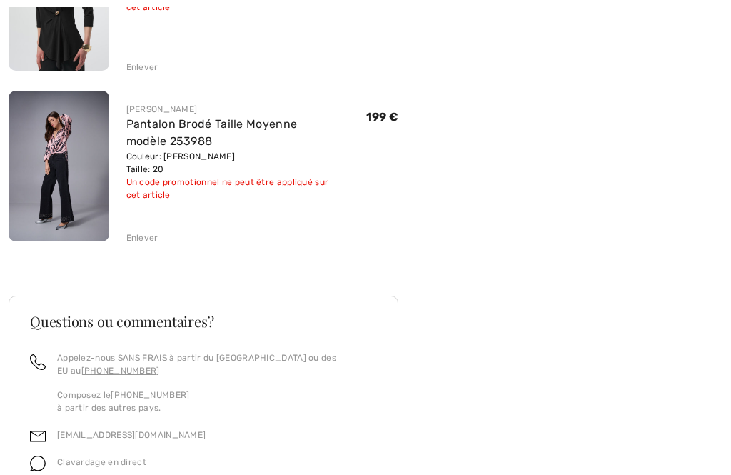
click at [149, 240] on div "Enlever" at bounding box center [142, 237] width 32 height 13
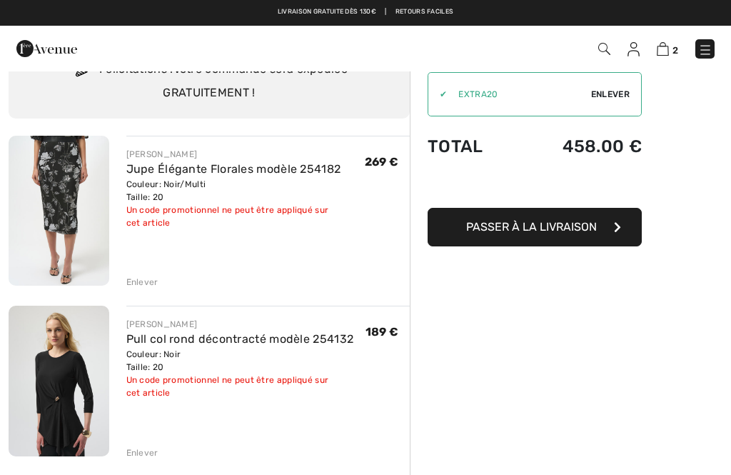
scroll to position [0, 0]
